Goal: Task Accomplishment & Management: Complete application form

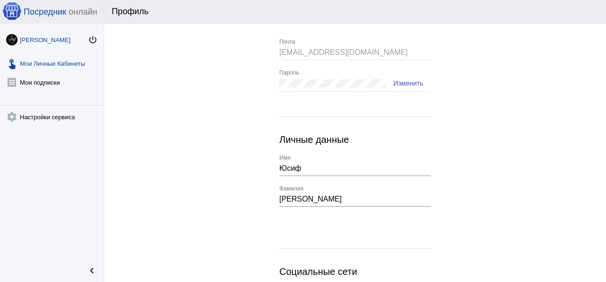
click at [78, 67] on link "touch_app Мои Личные Кабинеты" at bounding box center [52, 61] width 104 height 19
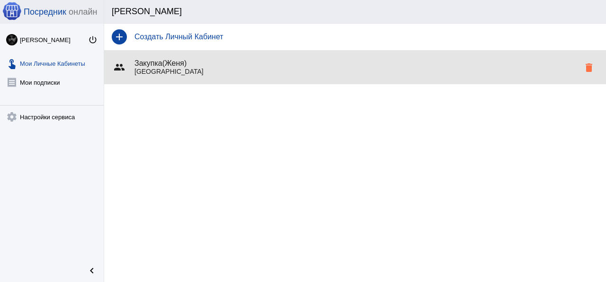
click at [193, 65] on h4 "Закупка([PERSON_NAME])" at bounding box center [356, 63] width 445 height 9
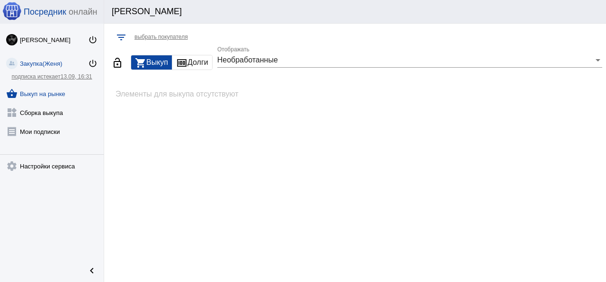
click at [34, 97] on link "shopping_basket Выкуп на рынке" at bounding box center [52, 91] width 104 height 19
click at [41, 113] on link "widgets Сборка выкупа" at bounding box center [52, 110] width 104 height 19
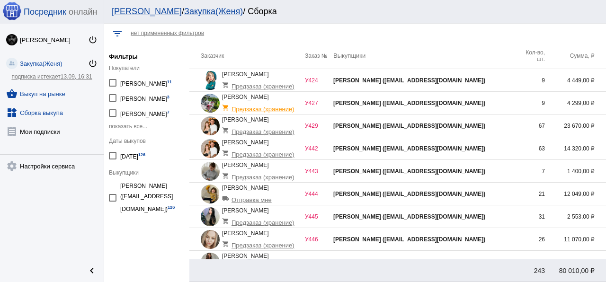
click at [56, 91] on link "shopping_basket Выкуп на рынке" at bounding box center [52, 91] width 104 height 19
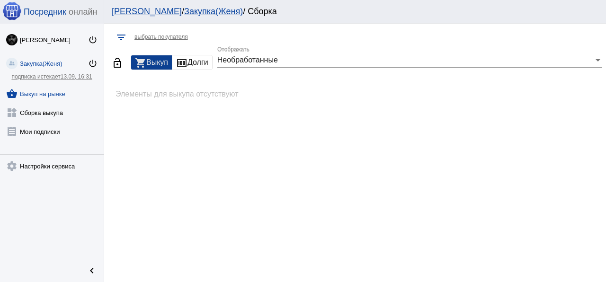
click at [163, 63] on div "shopping_cart Выкуп" at bounding box center [151, 62] width 41 height 14
click at [25, 114] on link "widgets Сборка выкупа" at bounding box center [52, 110] width 104 height 19
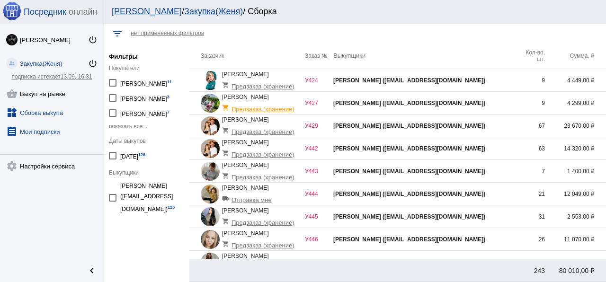
click at [27, 131] on link "receipt Мои подписки" at bounding box center [52, 129] width 104 height 19
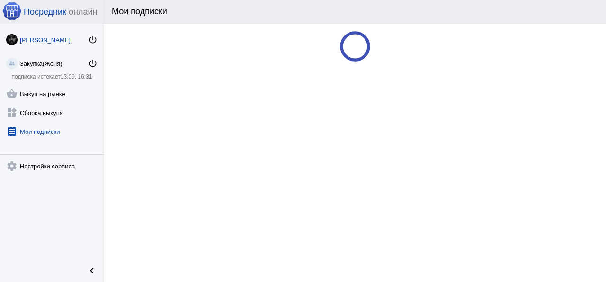
click at [57, 36] on div "[PERSON_NAME]" at bounding box center [54, 39] width 68 height 7
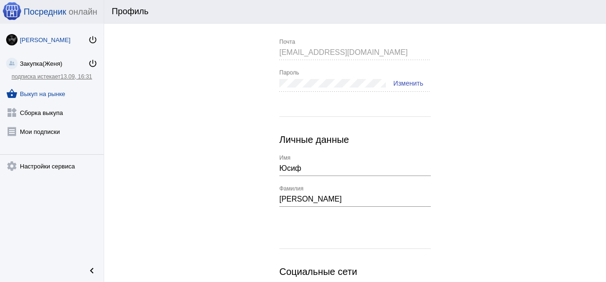
click at [22, 92] on link "shopping_basket Выкуп на рынке" at bounding box center [52, 91] width 104 height 19
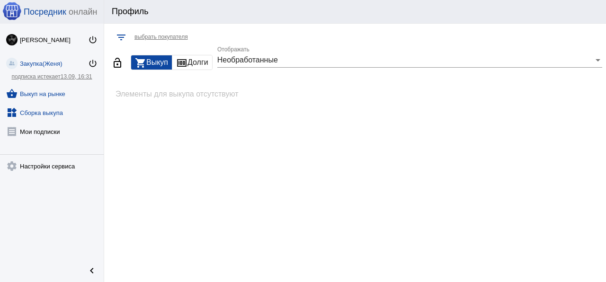
click at [45, 111] on link "widgets Сборка выкупа" at bounding box center [52, 110] width 104 height 19
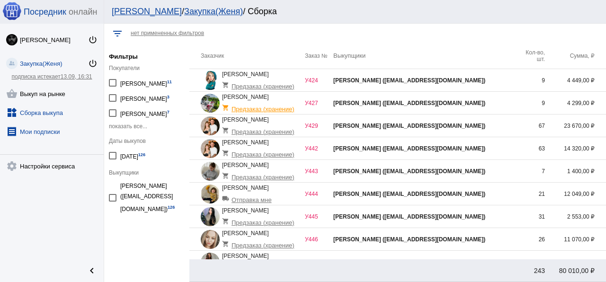
click at [35, 128] on link "receipt Мои подписки" at bounding box center [52, 129] width 104 height 19
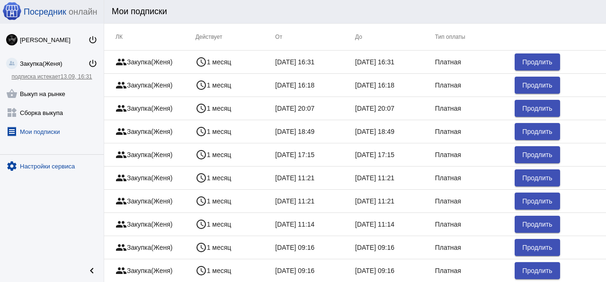
click at [33, 167] on link "settings Настройки сервиса" at bounding box center [52, 164] width 104 height 19
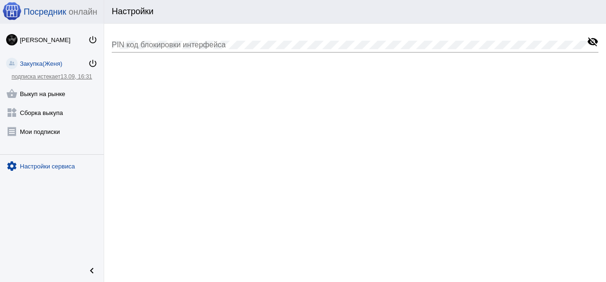
click at [51, 66] on div "Закупка([PERSON_NAME])" at bounding box center [54, 63] width 68 height 7
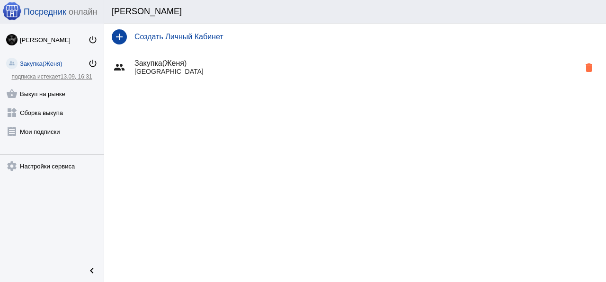
click at [49, 77] on link "подписка истекает 13.09, 16:31" at bounding box center [51, 76] width 80 height 7
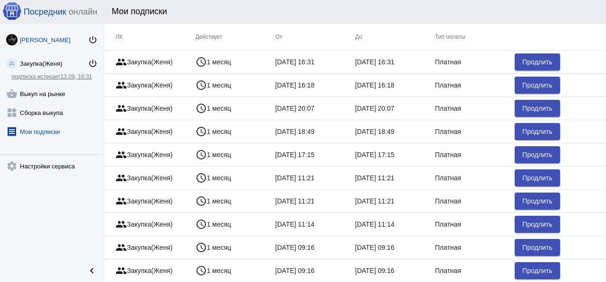
click at [30, 38] on div "[PERSON_NAME]" at bounding box center [54, 39] width 68 height 7
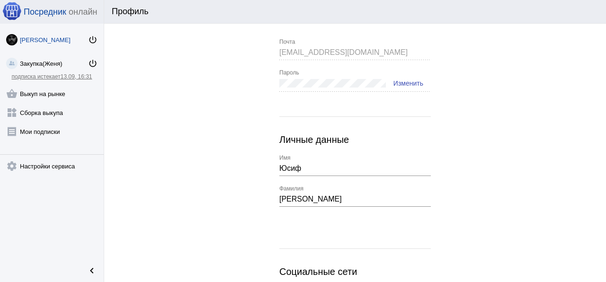
click at [126, 14] on div "Профиль" at bounding box center [350, 12] width 477 height 10
click at [40, 173] on link "settings Настройки сервиса" at bounding box center [52, 164] width 104 height 19
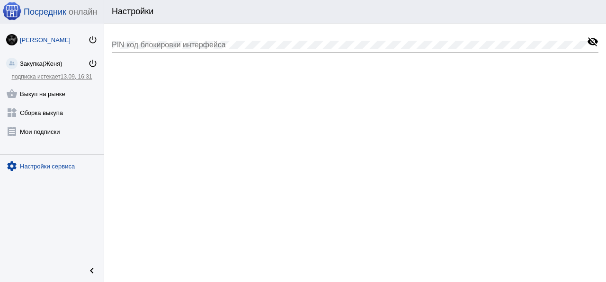
click at [30, 43] on div "[PERSON_NAME]" at bounding box center [54, 39] width 68 height 7
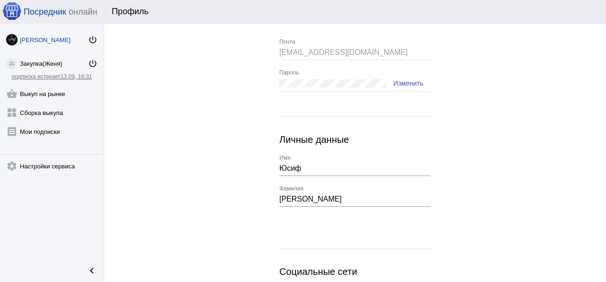
click at [55, 12] on span "Посредник" at bounding box center [45, 12] width 43 height 10
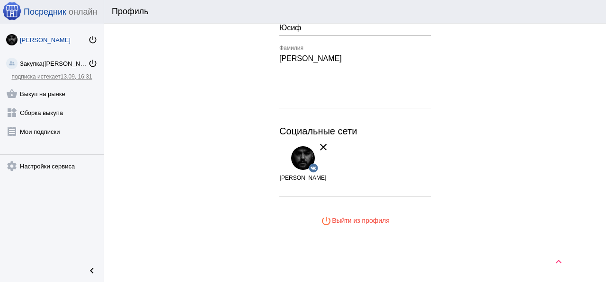
click at [349, 220] on span "power_settings_new Выйти из профиля" at bounding box center [354, 221] width 69 height 8
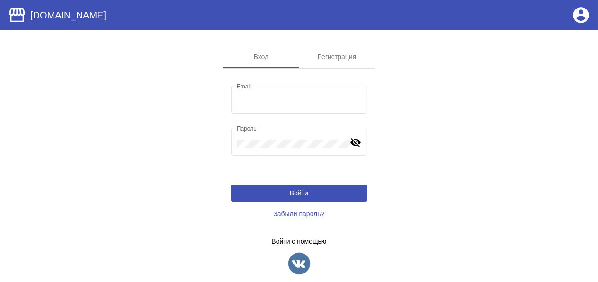
type input "[EMAIL_ADDRESS][DOMAIN_NAME]"
click at [337, 61] on div "Регистрация" at bounding box center [337, 56] width 76 height 23
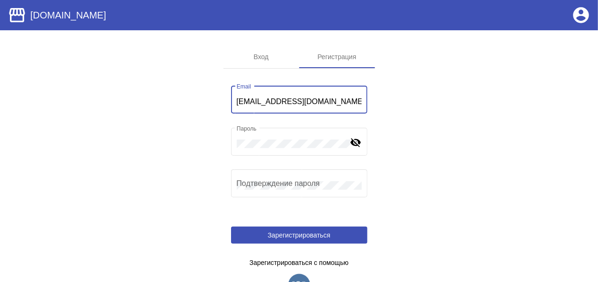
click at [318, 104] on input "[EMAIL_ADDRESS][DOMAIN_NAME]" at bounding box center [299, 101] width 125 height 9
click at [347, 105] on input "[EMAIL_ADDRESS][DOMAIN_NAME]" at bounding box center [299, 101] width 125 height 9
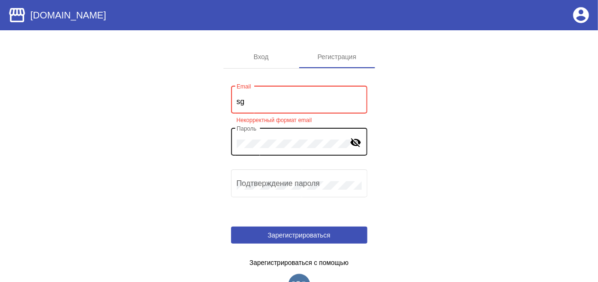
type input "s"
type input "р"
type input "ощыуз"
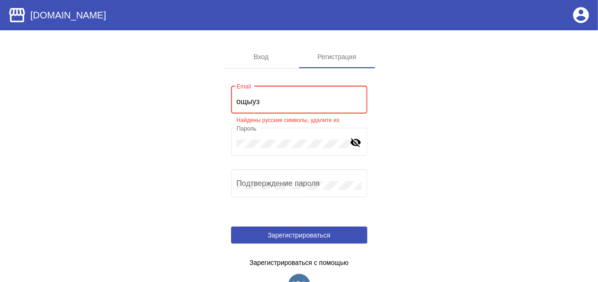
click at [329, 101] on input "ощыуз" at bounding box center [299, 101] width 125 height 9
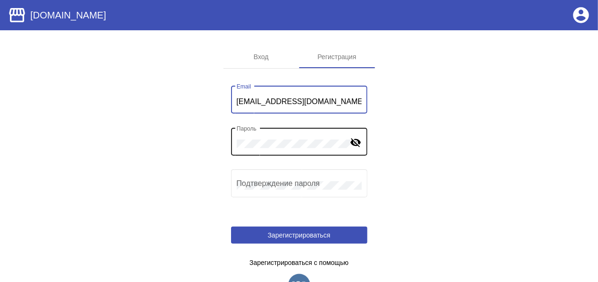
type input "josephhasan3@gmail.com"
click at [358, 146] on mat-icon "visibility_off" at bounding box center [355, 141] width 11 height 11
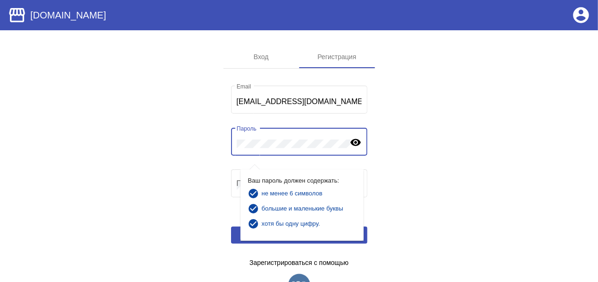
drag, startPoint x: 134, startPoint y: 193, endPoint x: 149, endPoint y: 184, distance: 17.4
click at [134, 193] on app-sign "Вход Регистрация josephhasan3@gmail.com Email Пароль visibility Ваш пароль долж…" at bounding box center [299, 178] width 598 height 266
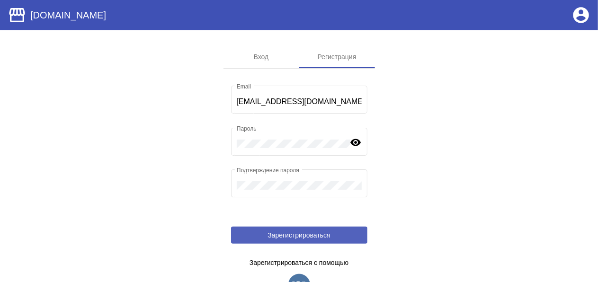
click at [296, 228] on button "Зарегистрироваться" at bounding box center [299, 235] width 136 height 17
